Goal: Book appointment/travel/reservation

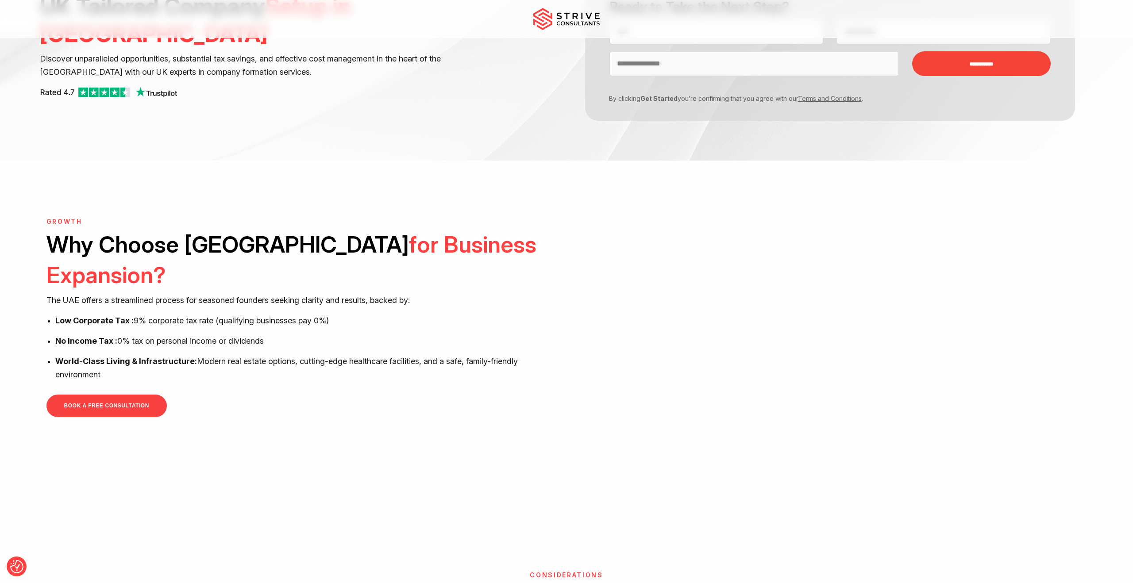
scroll to position [268, 0]
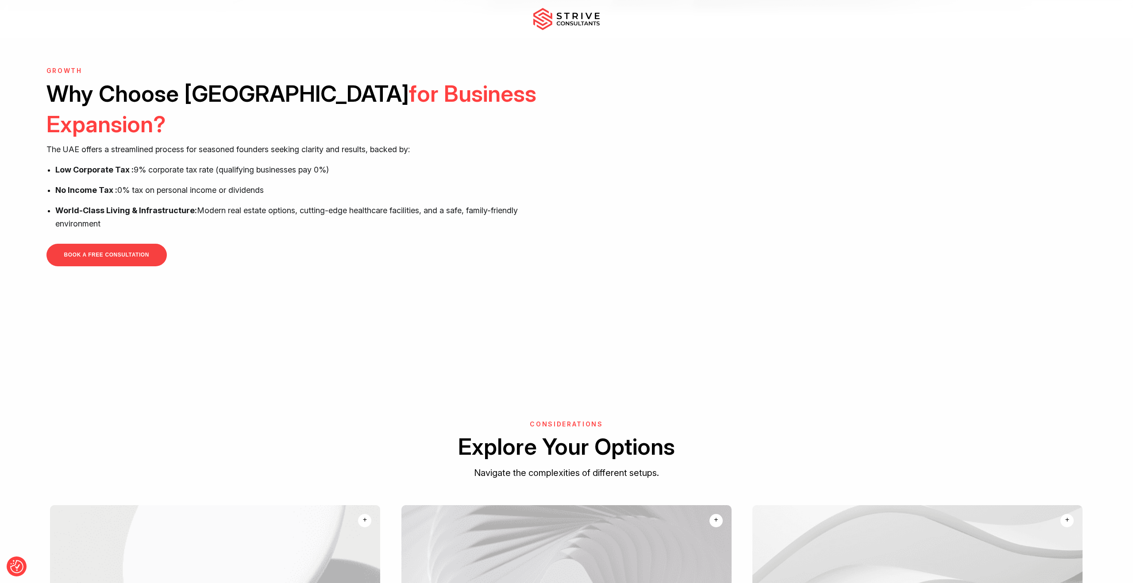
click at [105, 244] on link "BOOK A FREE CONSULTATION" at bounding box center [106, 255] width 120 height 23
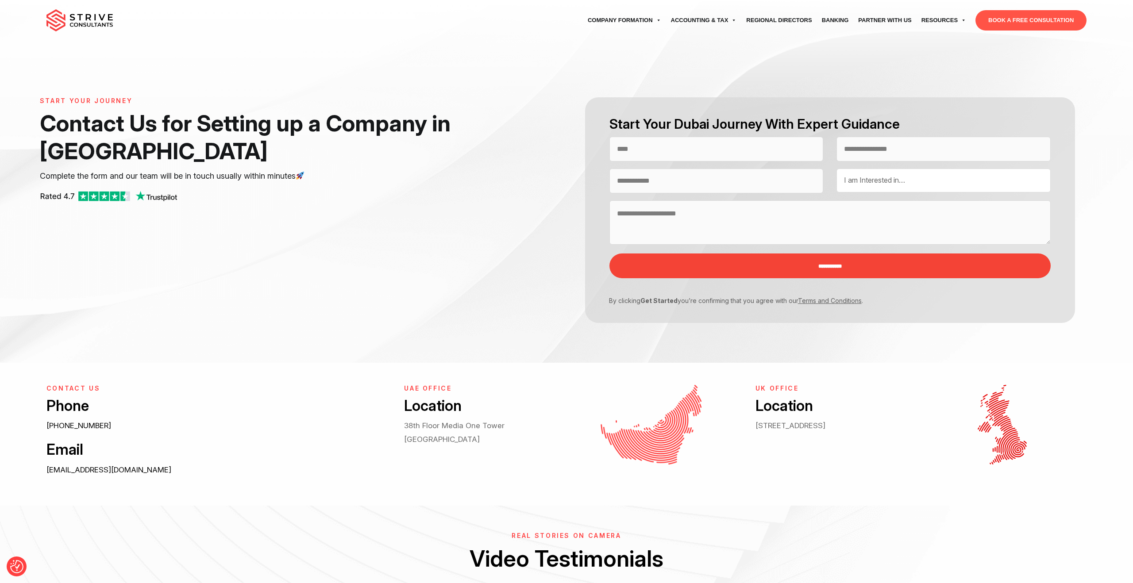
select select "Contact form"
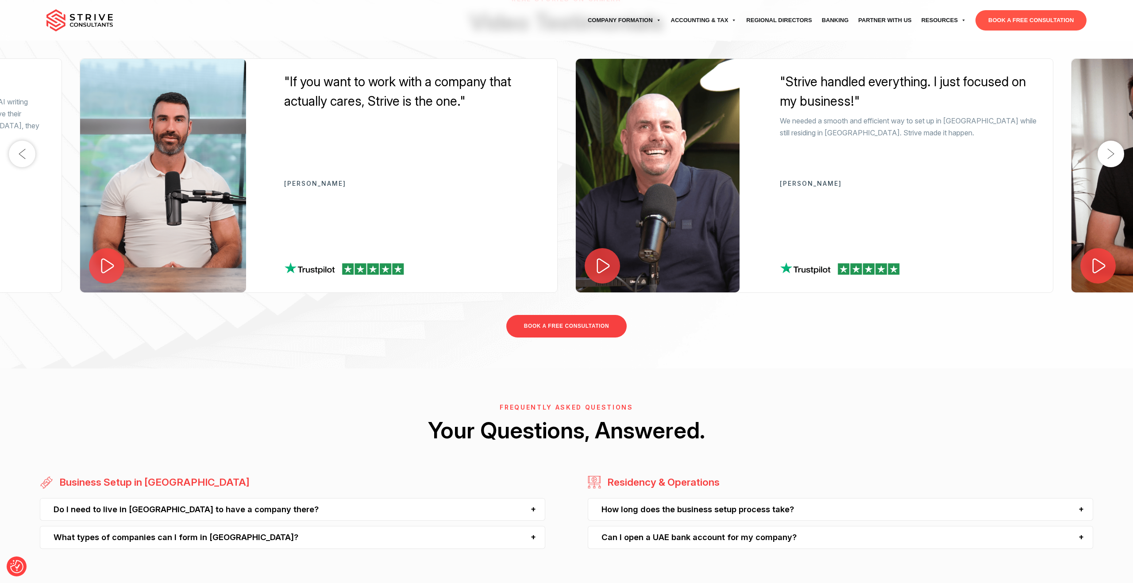
scroll to position [723, 0]
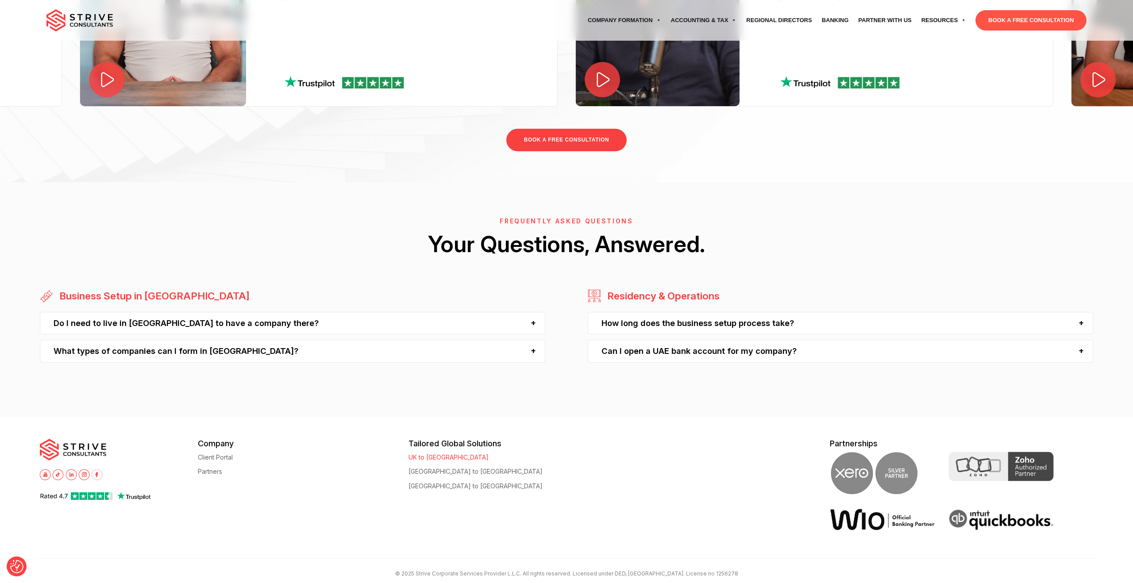
click at [440, 457] on link "UK to [GEOGRAPHIC_DATA]" at bounding box center [449, 457] width 80 height 7
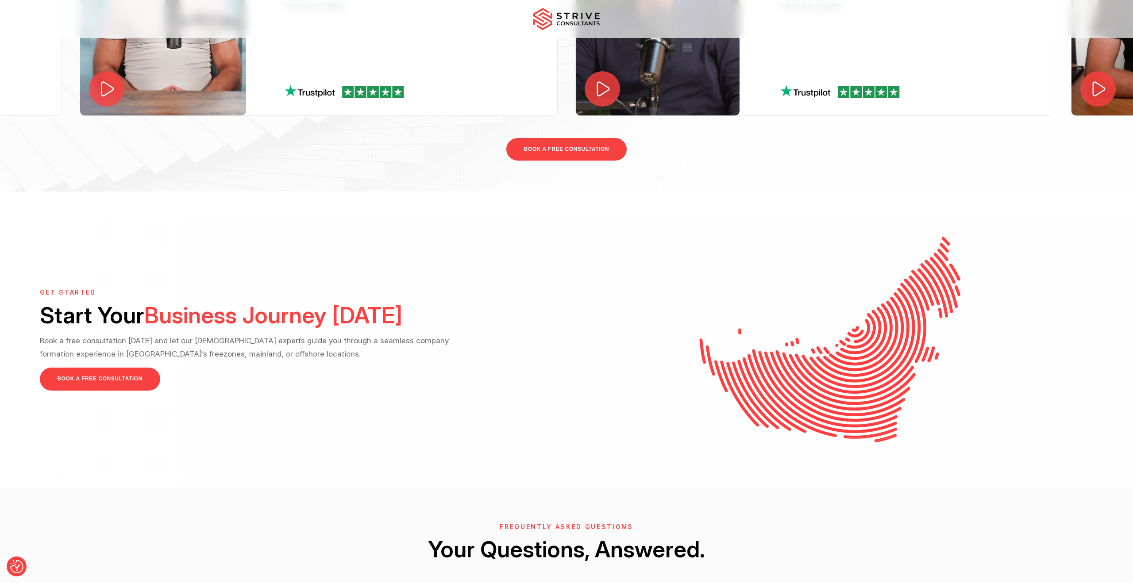
scroll to position [2363, 0]
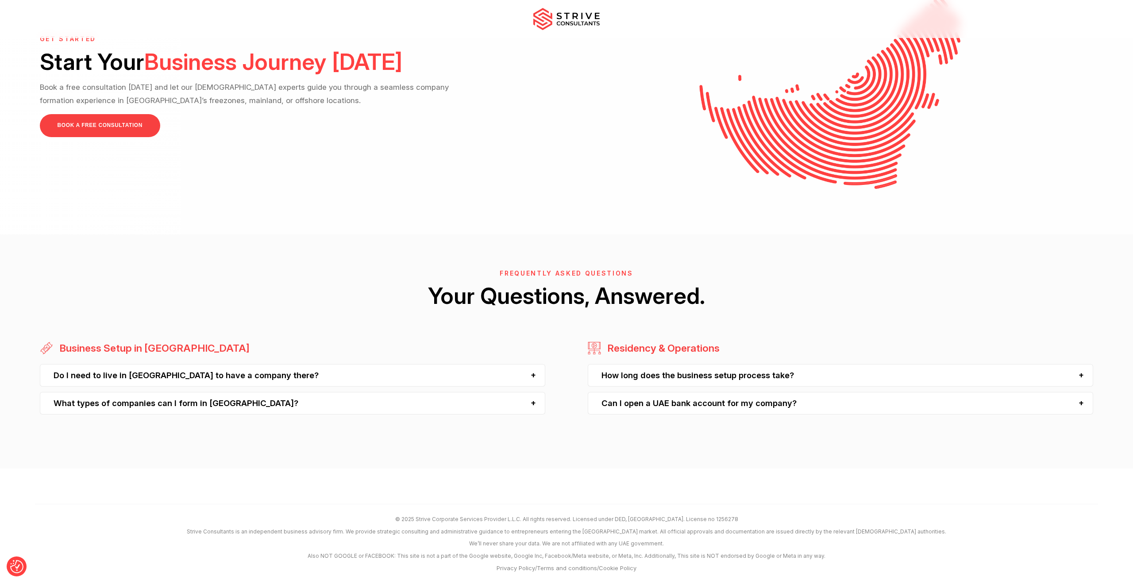
click at [532, 374] on div "Do I need to live in [GEOGRAPHIC_DATA] to have a company there?" at bounding box center [293, 375] width 506 height 23
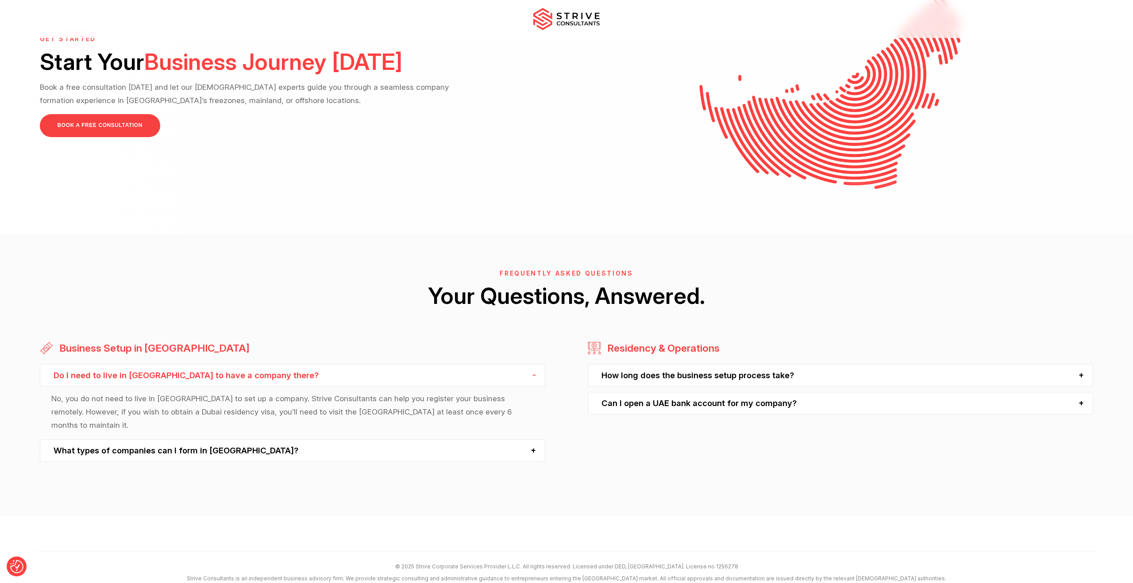
click at [532, 374] on div "Do I need to live in [GEOGRAPHIC_DATA] to have a company there?" at bounding box center [293, 375] width 506 height 23
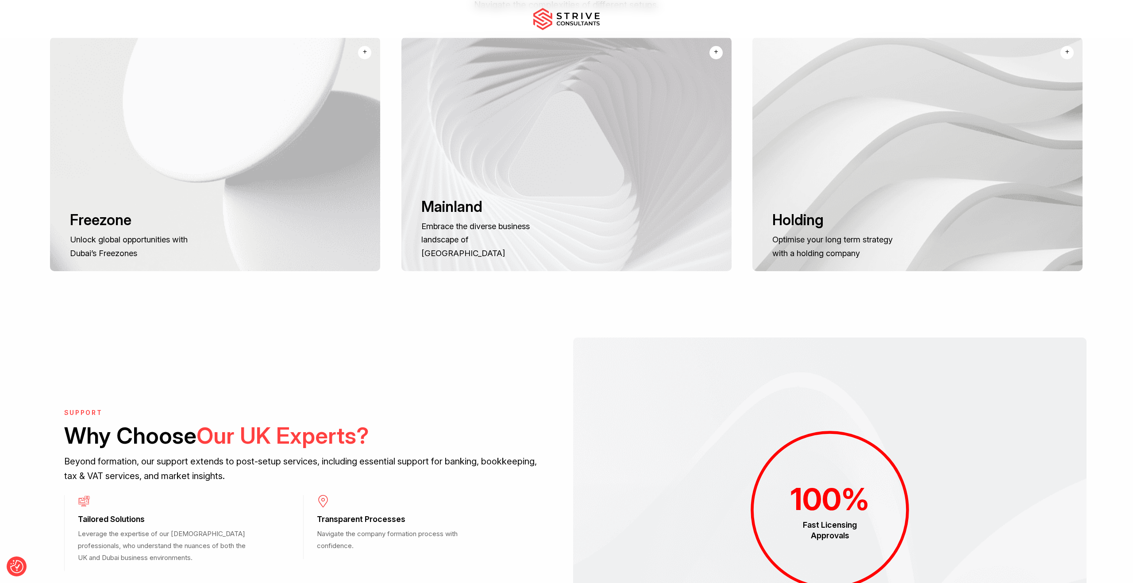
scroll to position [0, 0]
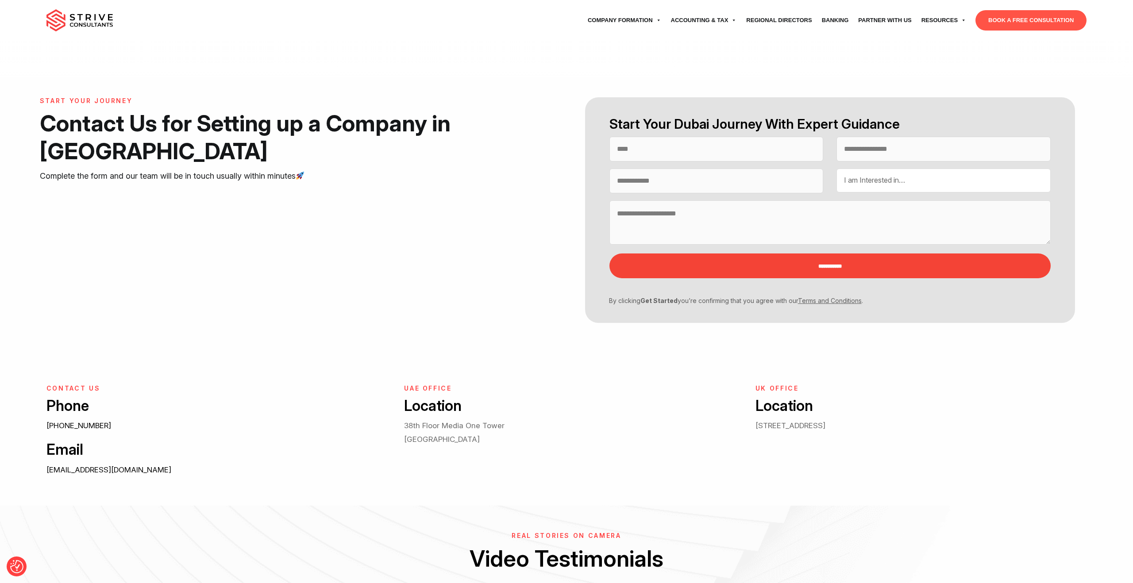
select select "Contact form"
